Goal: Task Accomplishment & Management: Use online tool/utility

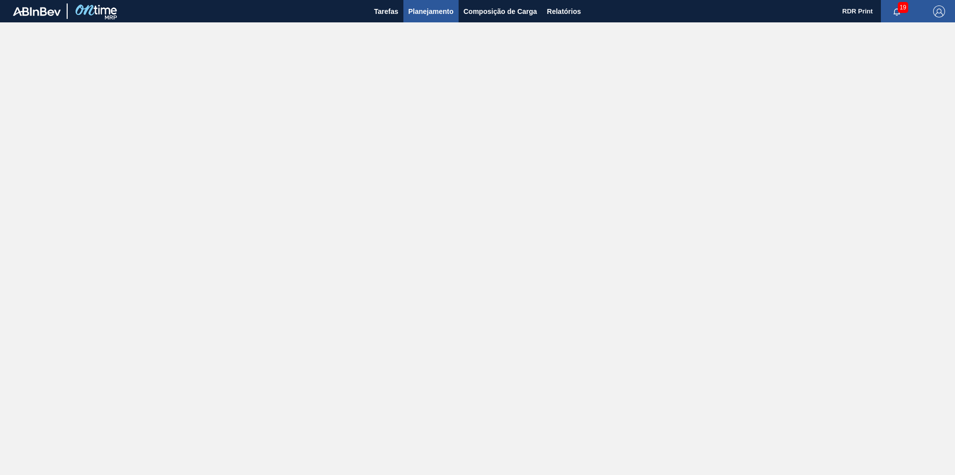
click at [429, 12] on span "Planejamento" at bounding box center [430, 11] width 45 height 12
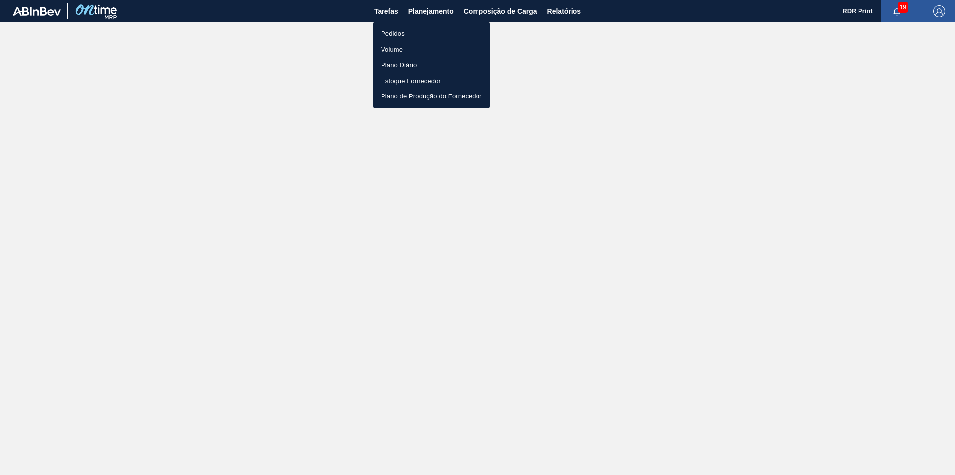
click at [400, 34] on li "Pedidos" at bounding box center [431, 34] width 117 height 16
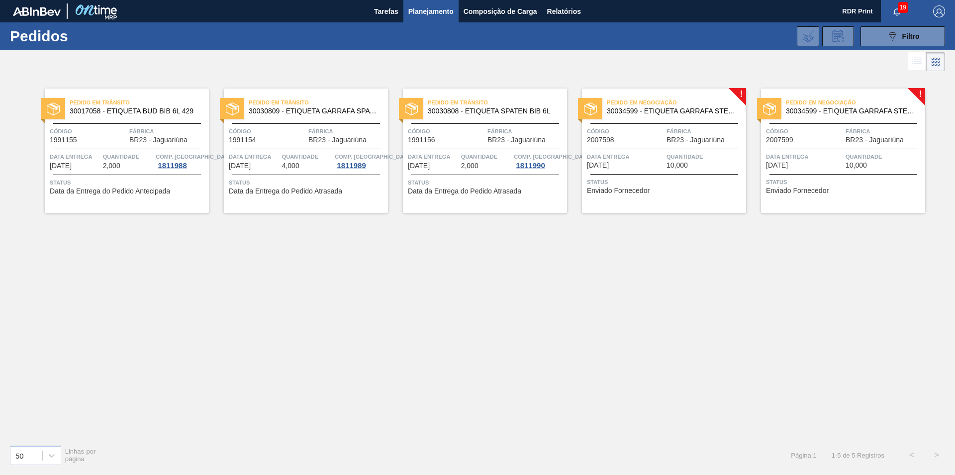
click at [834, 106] on span "Pedido em Negociação" at bounding box center [855, 102] width 139 height 10
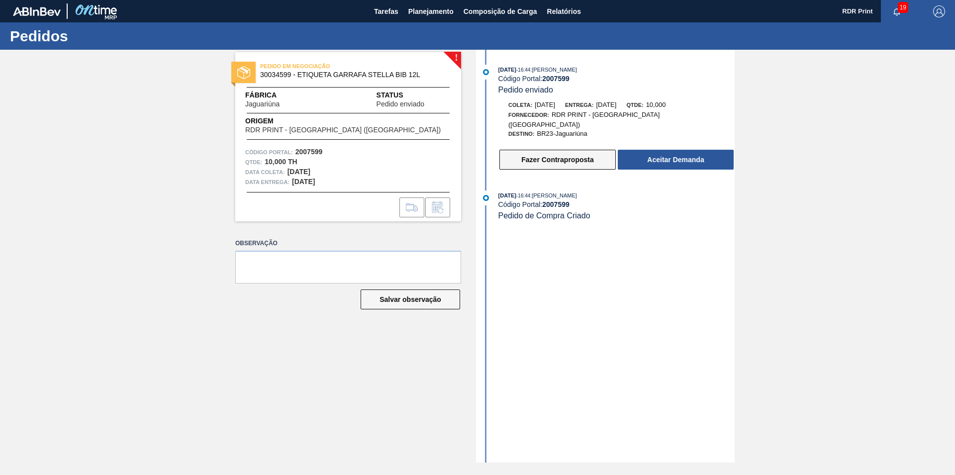
click at [573, 153] on button "Fazer Contraproposta" at bounding box center [557, 160] width 116 height 20
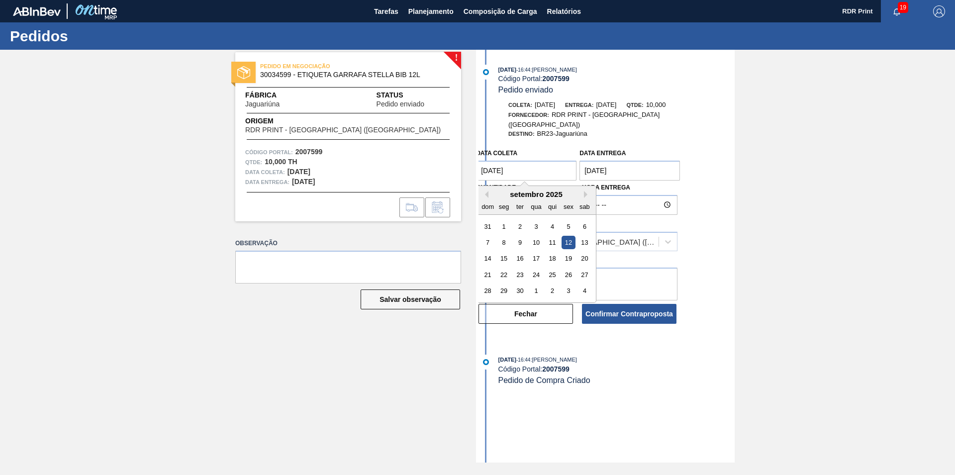
drag, startPoint x: 486, startPoint y: 164, endPoint x: 481, endPoint y: 163, distance: 5.1
click at [481, 163] on coleta "[DATE]" at bounding box center [526, 171] width 100 height 20
drag, startPoint x: 487, startPoint y: 165, endPoint x: 475, endPoint y: 166, distance: 12.4
click at [476, 166] on coleta "[DATE]" at bounding box center [526, 171] width 100 height 20
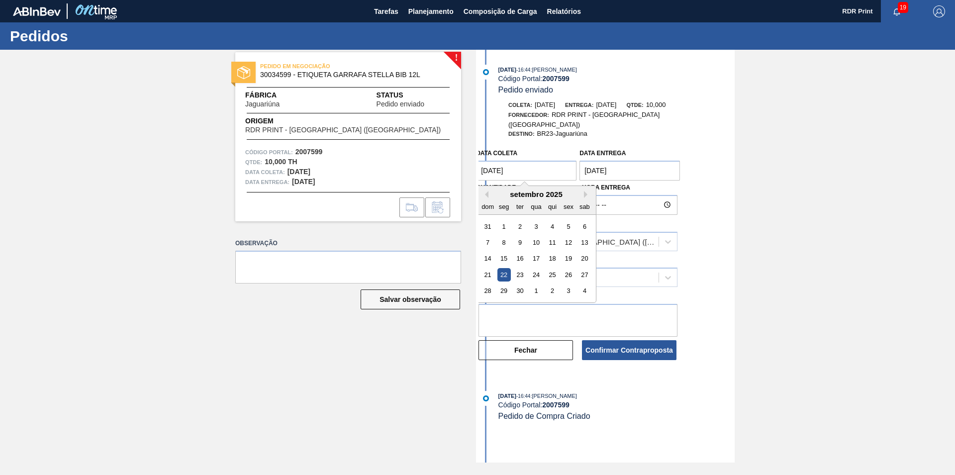
click at [487, 162] on coleta "[DATE]" at bounding box center [526, 171] width 100 height 20
type coleta "[DATE]"
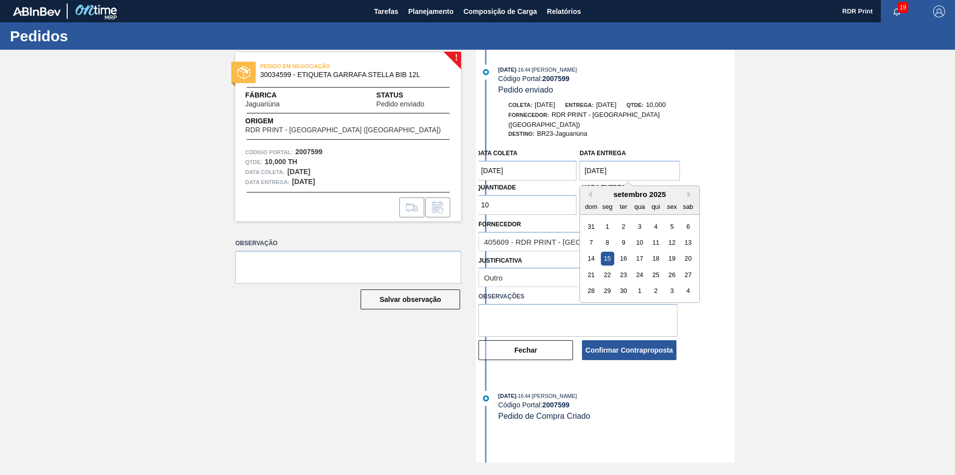
drag, startPoint x: 591, startPoint y: 162, endPoint x: 578, endPoint y: 162, distance: 12.4
click at [579, 162] on entrega "[DATE]" at bounding box center [629, 171] width 100 height 20
type entrega "[DATE]"
click at [655, 135] on div "Coleta: [DATE] Entrega: [DATE] Qtde: 10,000 Fornecedor: RDR PRINT - [GEOGRAPHIC…" at bounding box center [606, 235] width 256 height 271
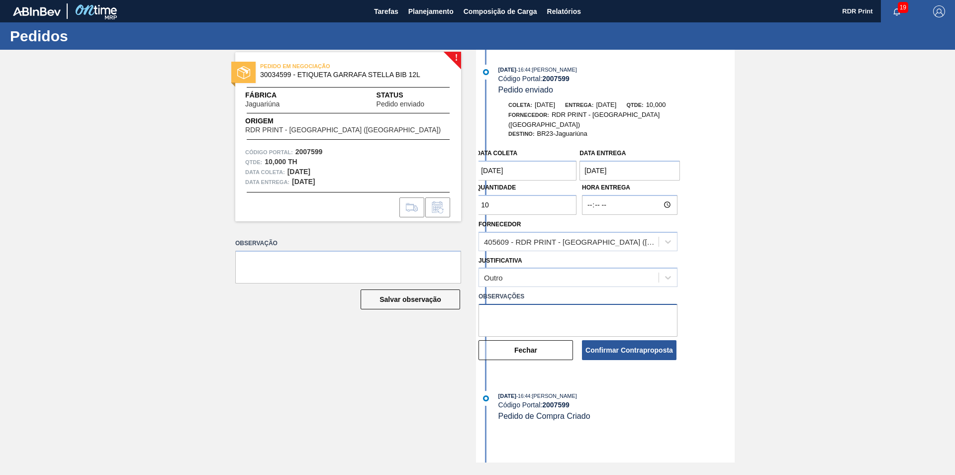
click at [524, 306] on textarea at bounding box center [577, 320] width 199 height 33
type textarea "E"
type textarea "Estavamos sem insumo."
click at [609, 349] on button "Confirmar Contraproposta" at bounding box center [629, 350] width 94 height 20
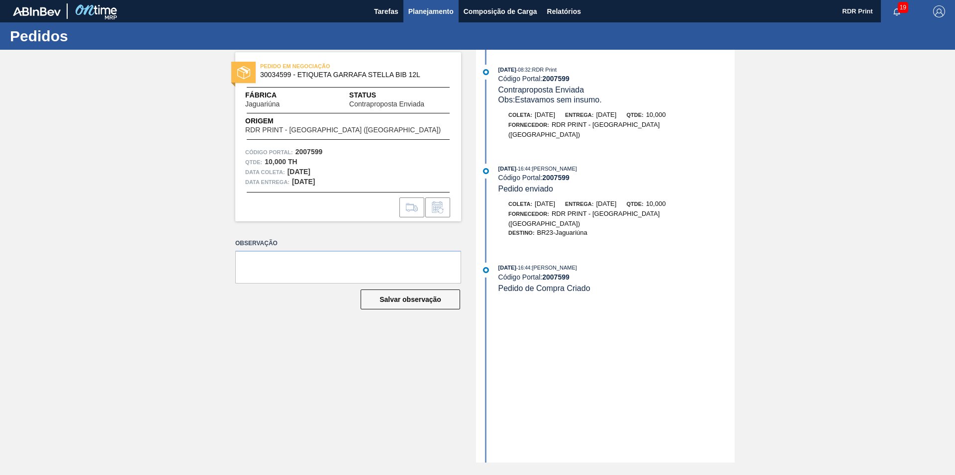
click at [433, 13] on span "Planejamento" at bounding box center [430, 11] width 45 height 12
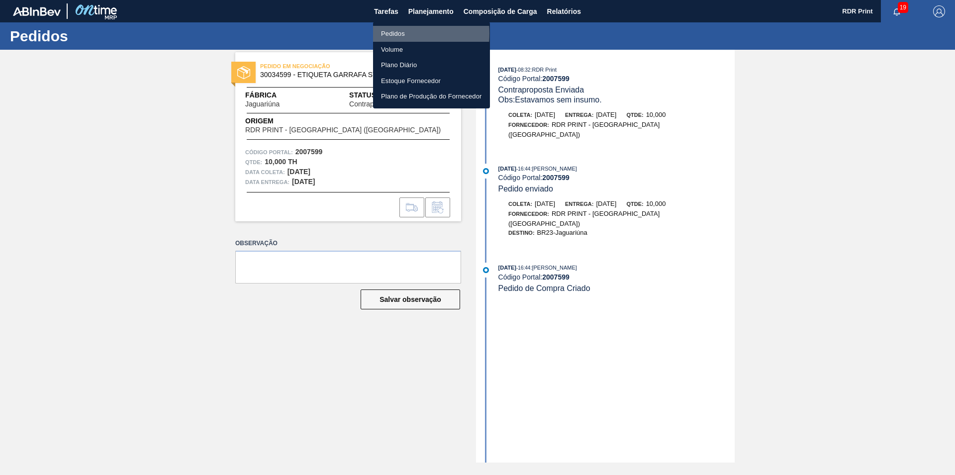
click at [390, 33] on li "Pedidos" at bounding box center [431, 34] width 117 height 16
